Goal: Task Accomplishment & Management: Manage account settings

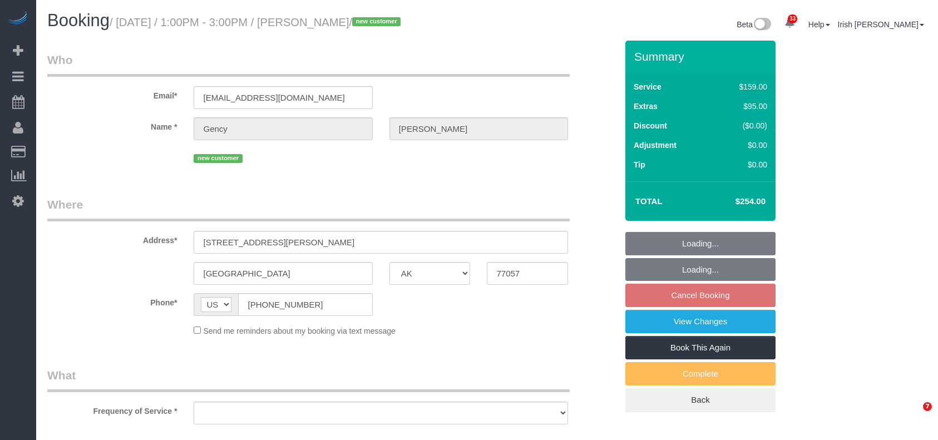
select select "[GEOGRAPHIC_DATA]"
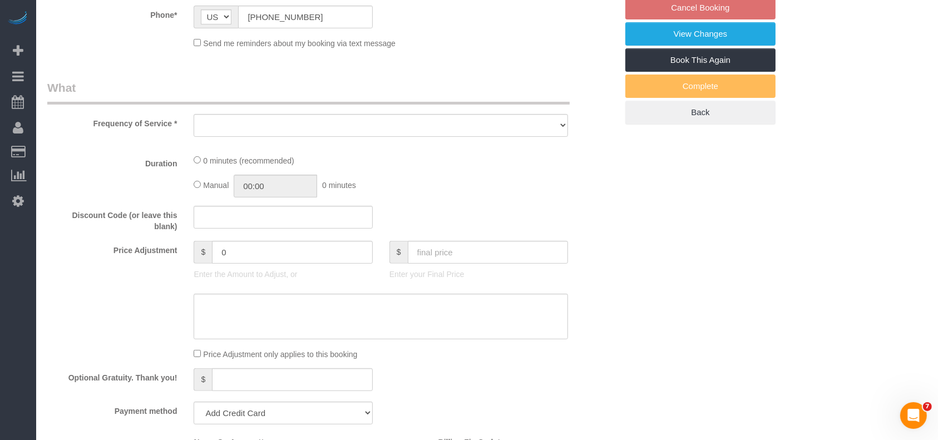
select select "object:14722"
select select "string:fspay-8b04cd88-9780-47aa-82a2-094e56c188ad"
select select "object:14781"
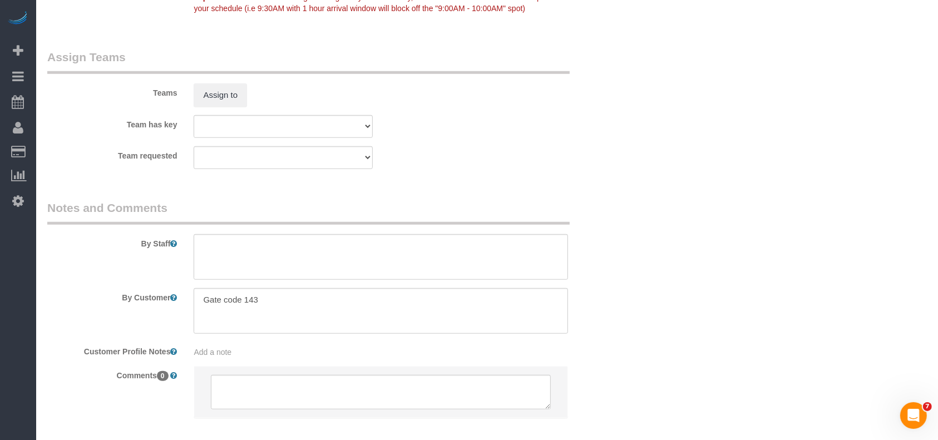
select select "3"
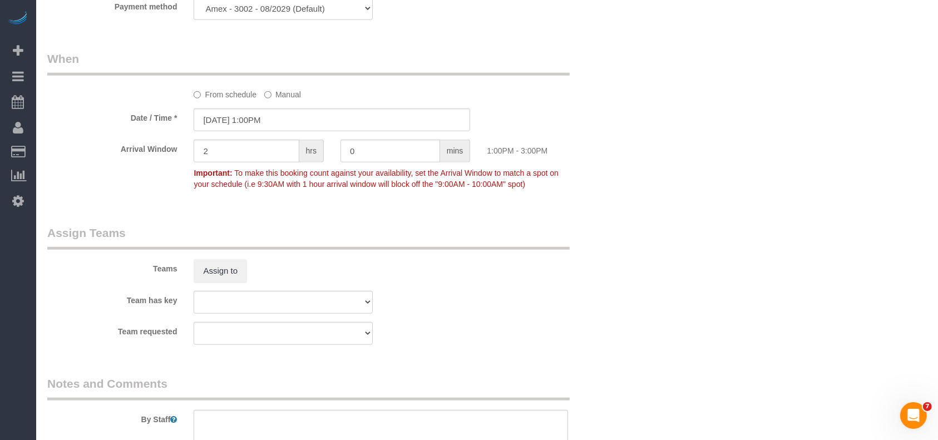
scroll to position [1016, 0]
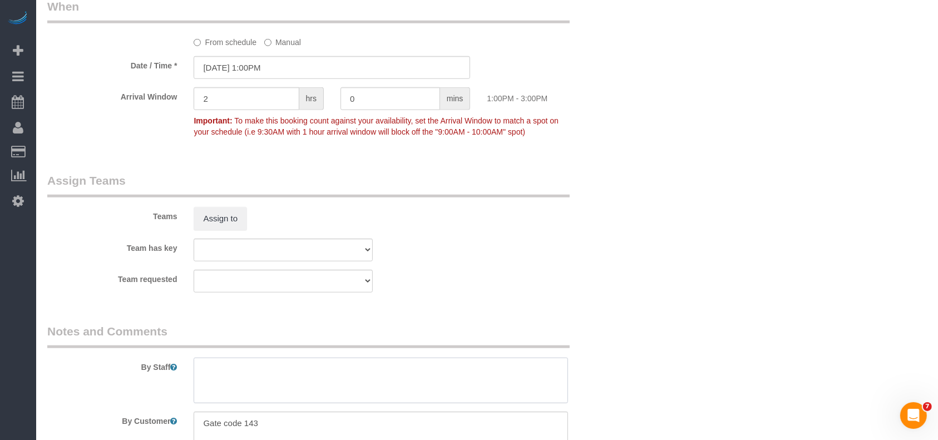
click at [260, 392] on textarea at bounding box center [381, 381] width 374 height 46
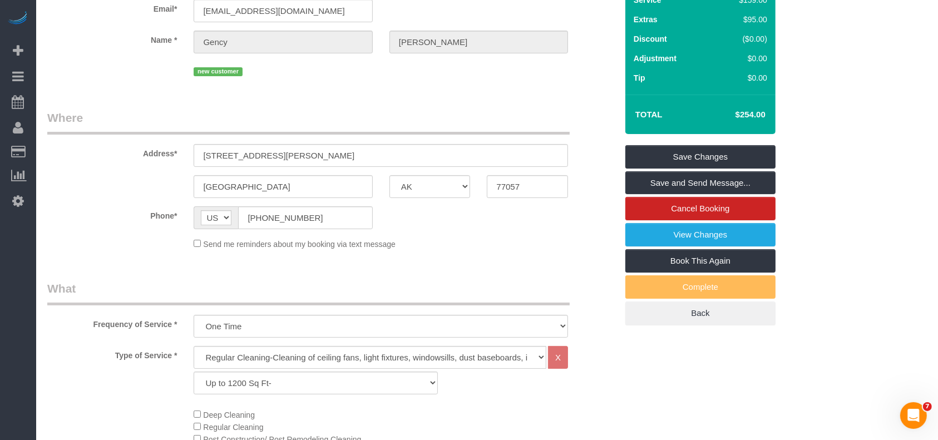
scroll to position [0, 0]
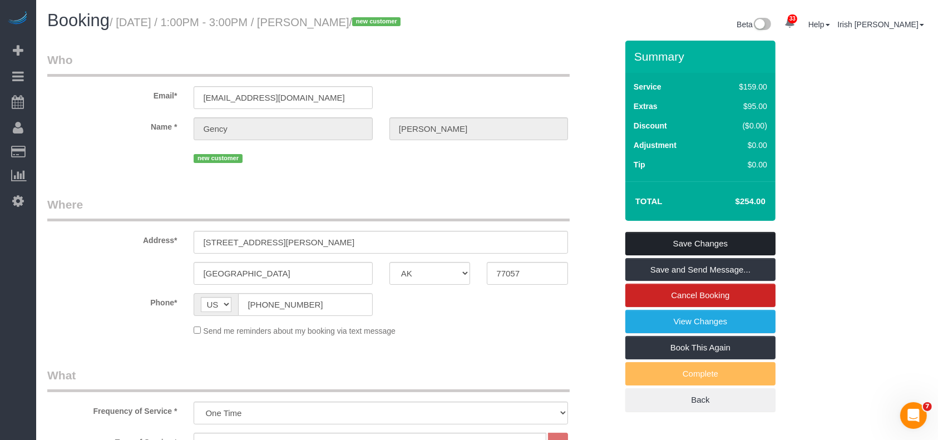
type textarea "* for 12noon cleaning"
click at [667, 234] on link "Save Changes" at bounding box center [700, 243] width 150 height 23
